Goal: Navigation & Orientation: Find specific page/section

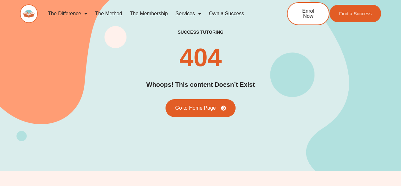
click at [30, 11] on img at bounding box center [29, 13] width 18 height 18
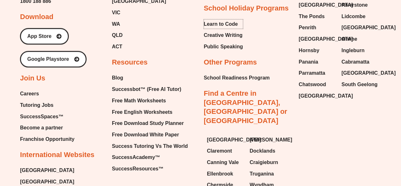
scroll to position [2650, 0]
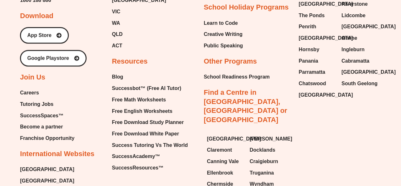
click at [34, 88] on span "Careers" at bounding box center [29, 93] width 19 height 10
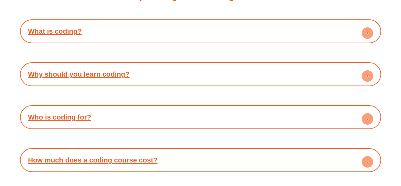
scroll to position [1186, 0]
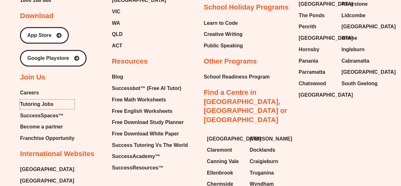
click at [31, 99] on span "Tutoring Jobs" at bounding box center [36, 104] width 33 height 10
